Goal: Information Seeking & Learning: Find specific page/section

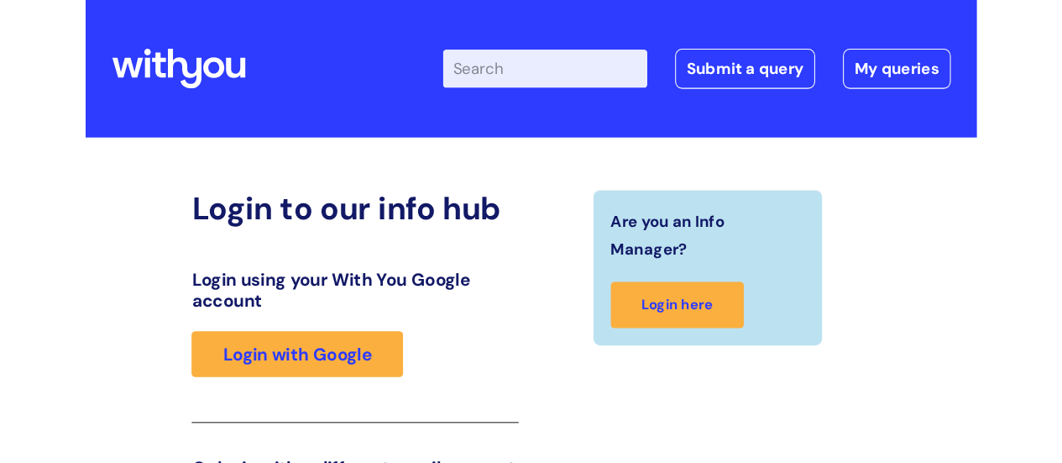
scroll to position [284, 0]
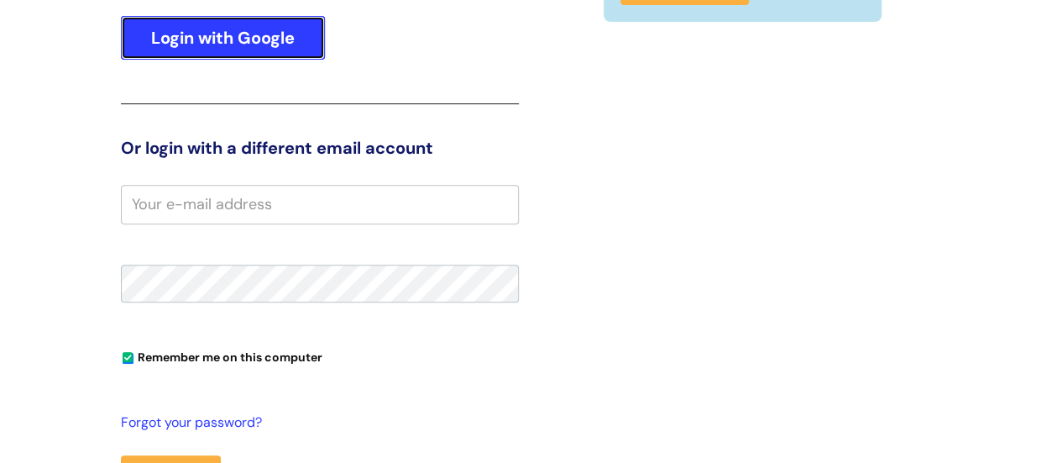
click at [212, 32] on link "Login with Google" at bounding box center [223, 38] width 204 height 44
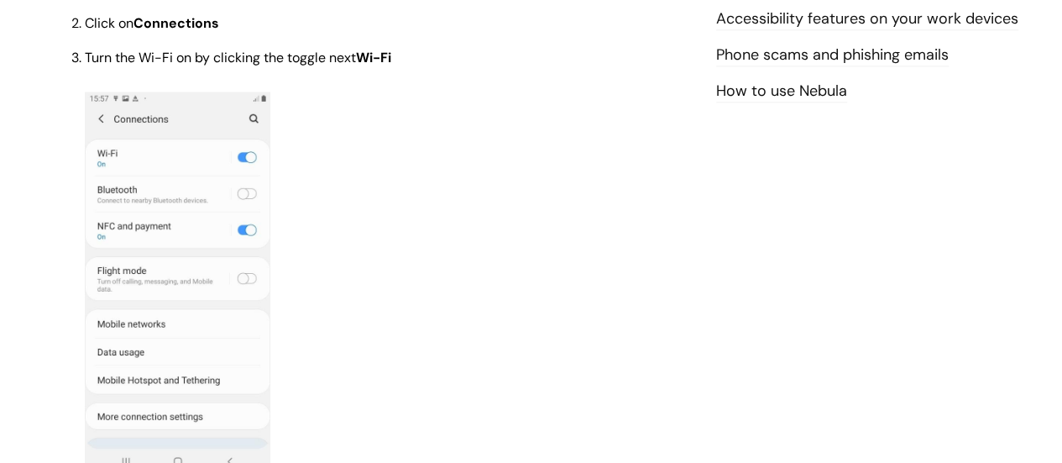
scroll to position [840, 0]
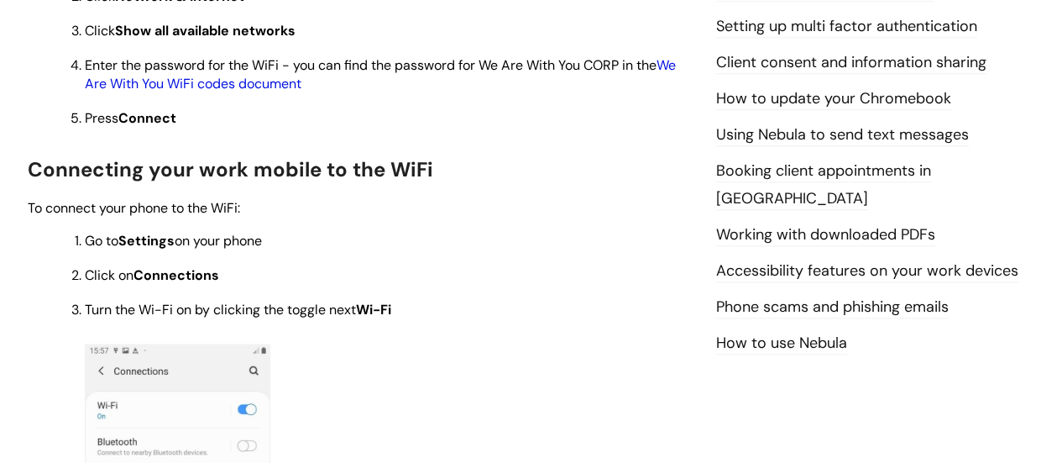
click at [213, 86] on link "We Are With You WiFi codes document" at bounding box center [380, 74] width 591 height 36
